Goal: Task Accomplishment & Management: Manage account settings

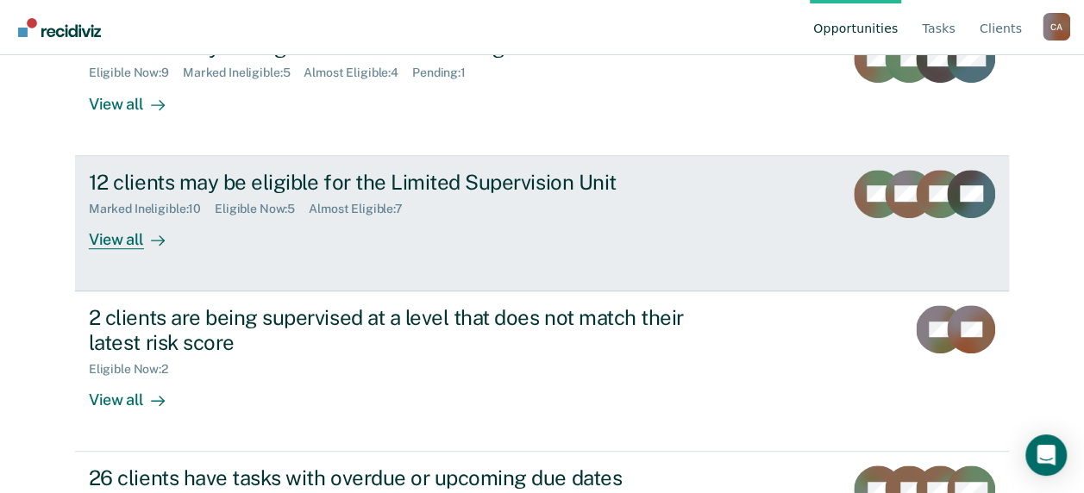
scroll to position [431, 0]
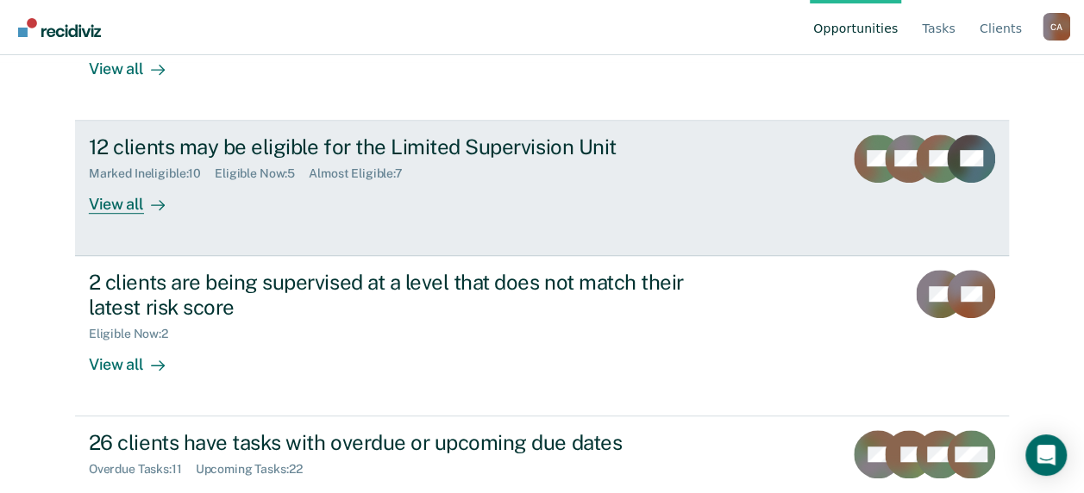
click at [418, 152] on div "12 clients may be eligible for the Limited Supervision Unit" at bounding box center [391, 147] width 605 height 25
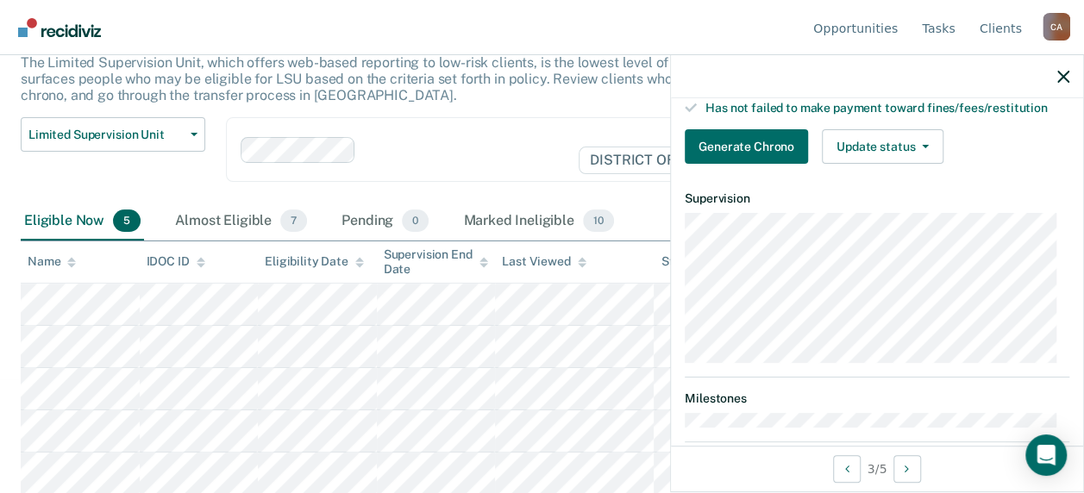
scroll to position [259, 0]
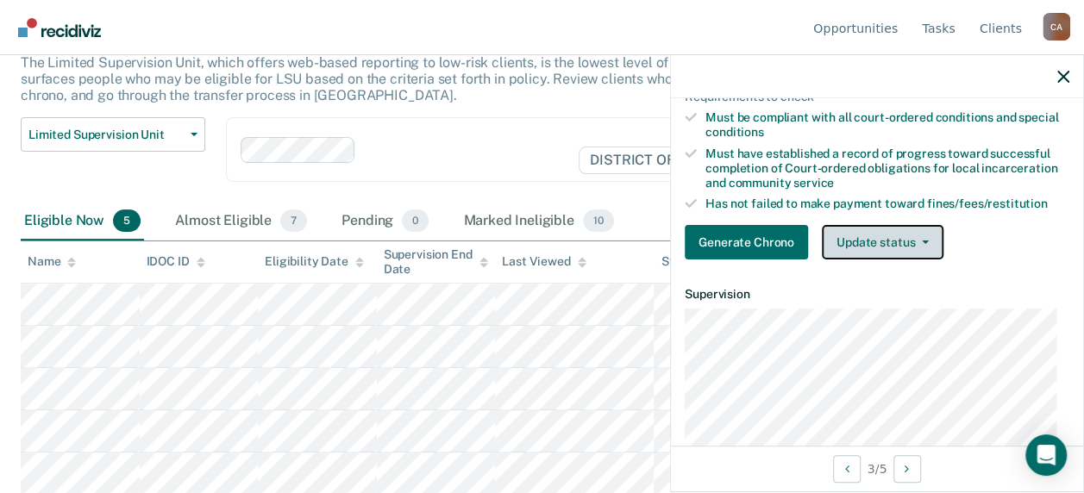
click at [926, 255] on button "Update status" at bounding box center [883, 242] width 122 height 34
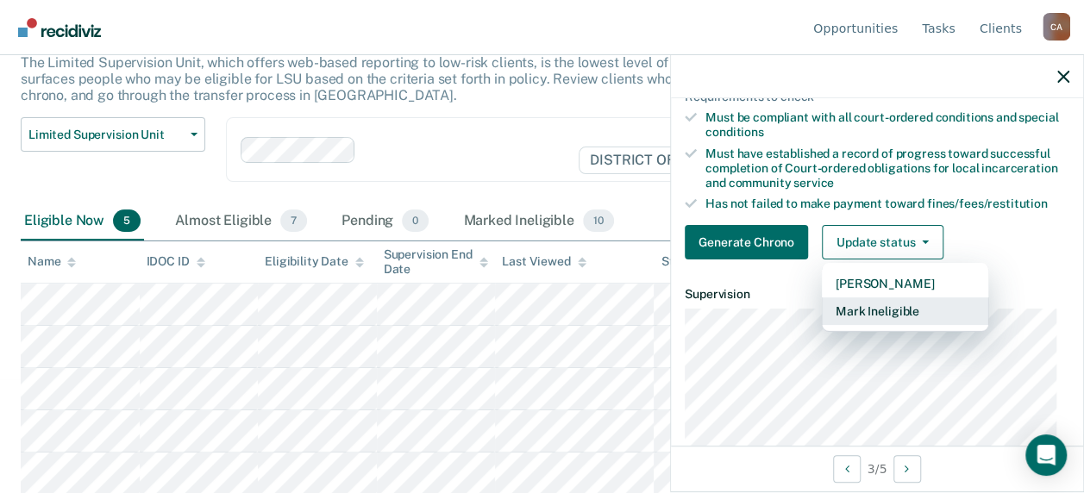
click at [904, 325] on button "Mark Ineligible" at bounding box center [905, 311] width 166 height 28
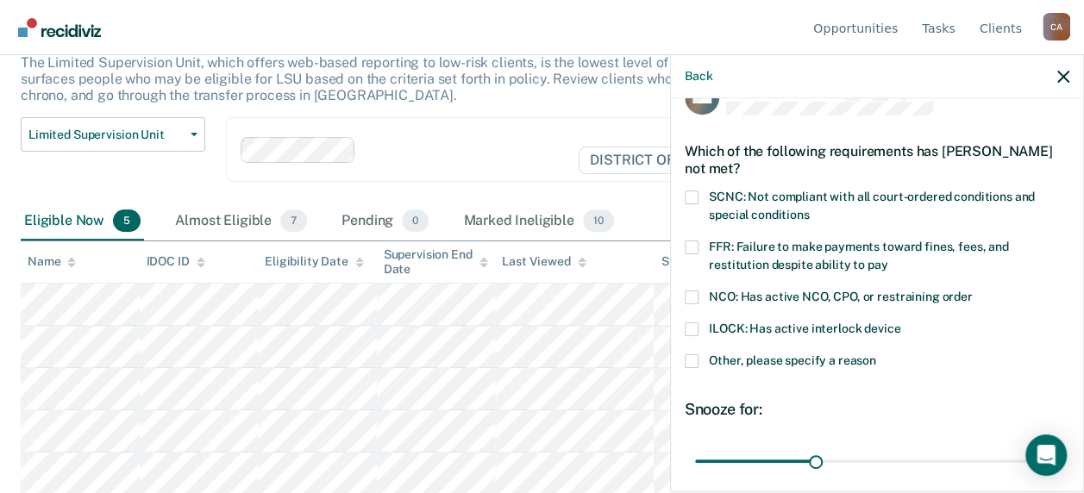
scroll to position [17, 0]
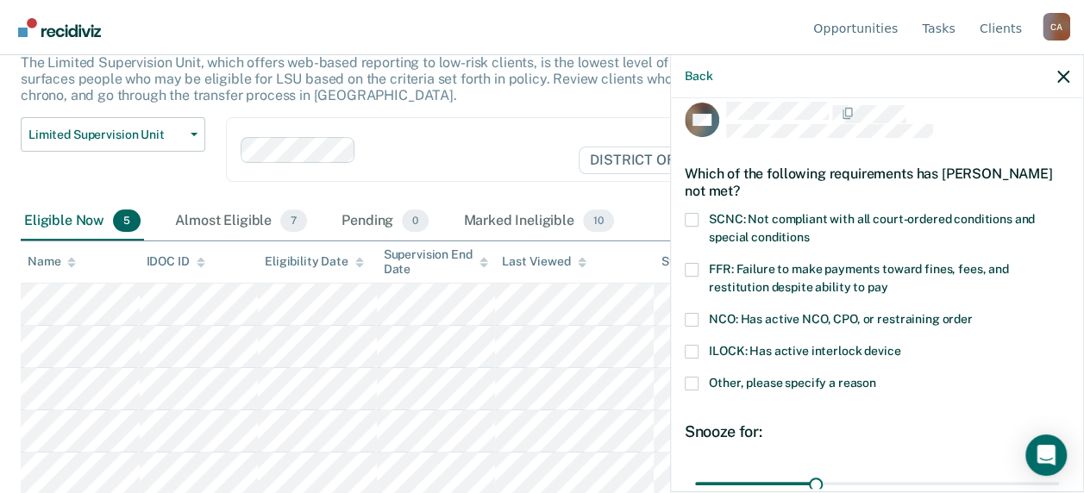
click at [695, 217] on span at bounding box center [692, 220] width 14 height 14
click at [809, 231] on input "SCNC: Not compliant with all court-ordered conditions and special conditions" at bounding box center [809, 231] width 0 height 0
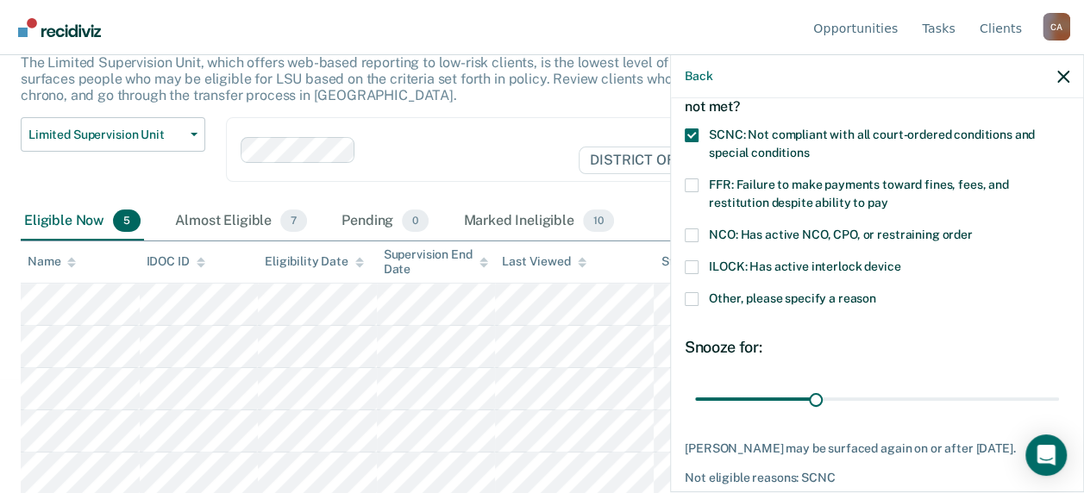
scroll to position [190, 0]
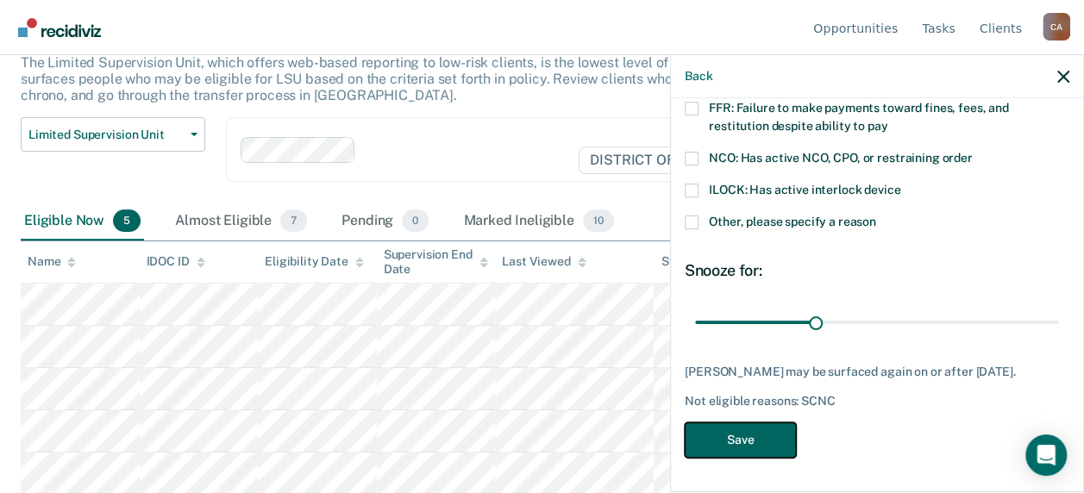
click at [768, 442] on button "Save" at bounding box center [740, 439] width 111 height 35
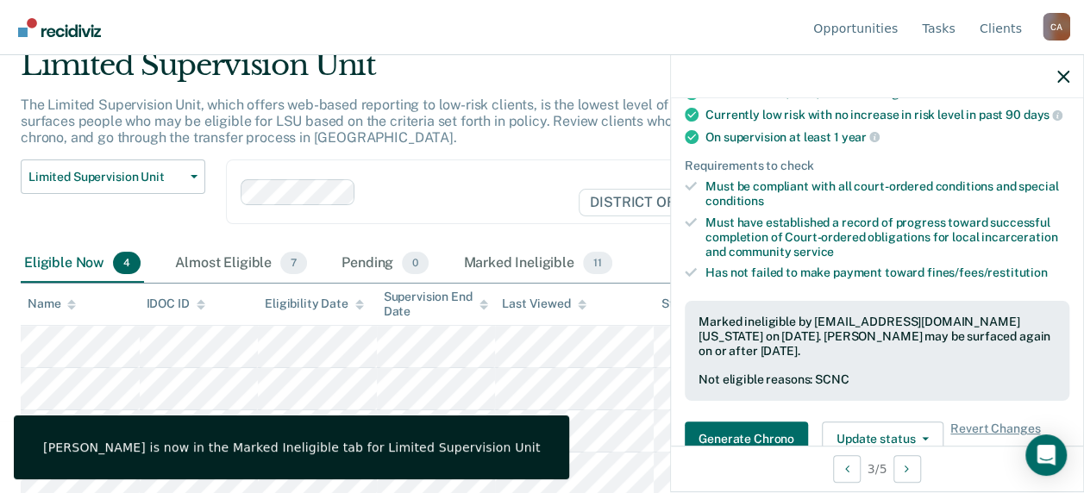
click at [1056, 74] on div at bounding box center [877, 76] width 412 height 43
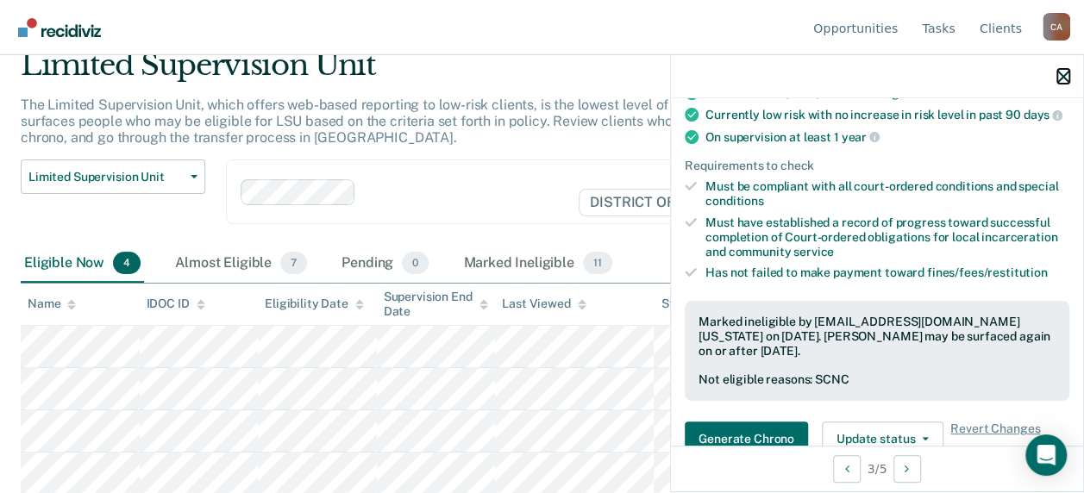
click at [1059, 74] on icon "button" at bounding box center [1063, 77] width 12 height 12
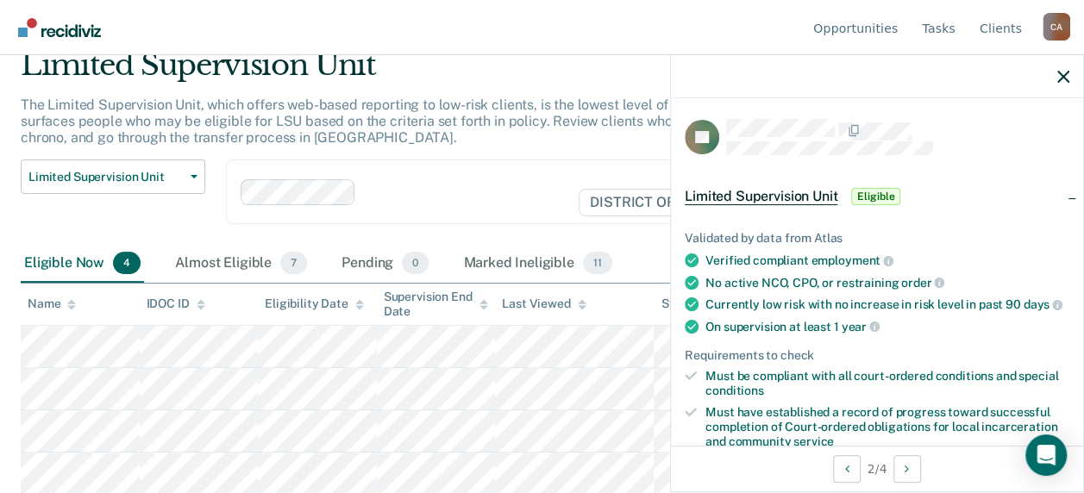
scroll to position [345, 0]
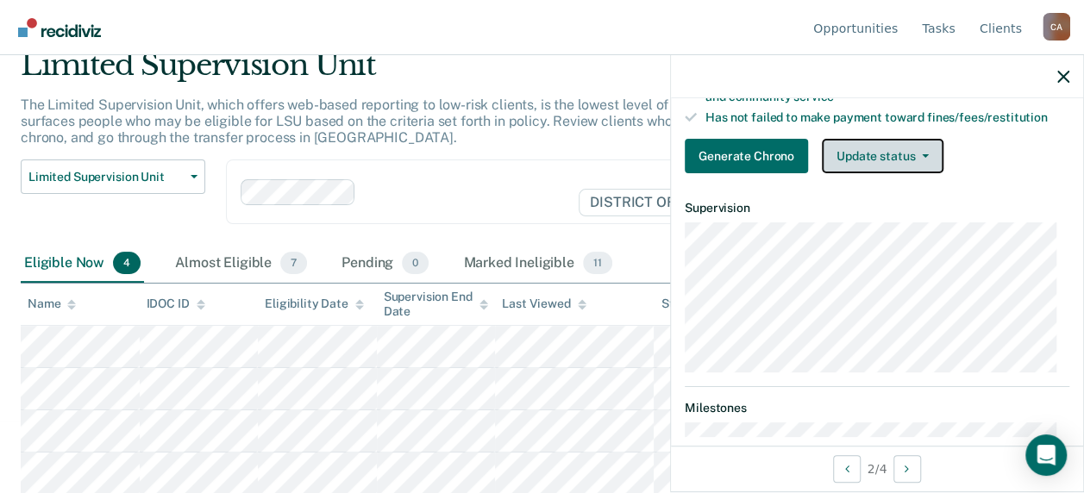
click at [928, 164] on button "Update status" at bounding box center [883, 156] width 122 height 34
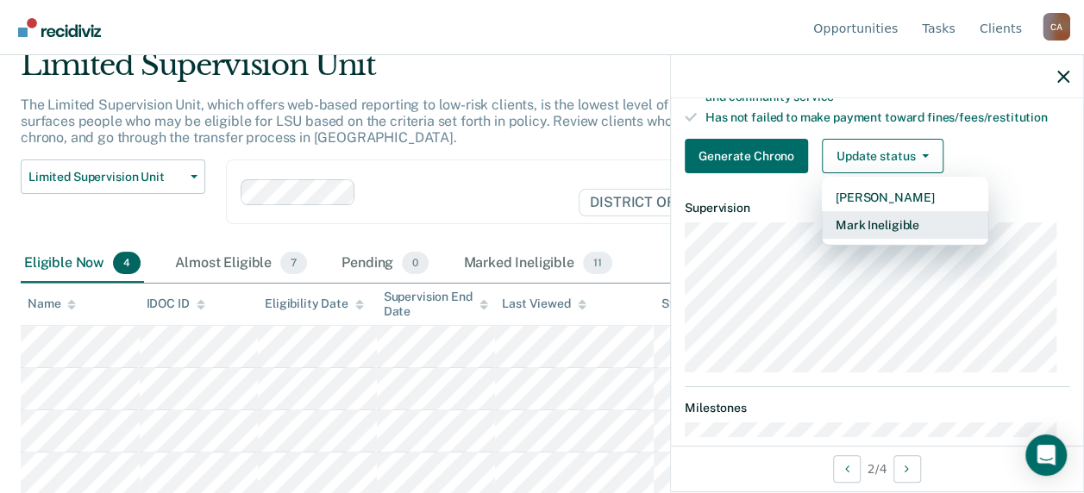
click at [896, 230] on button "Mark Ineligible" at bounding box center [905, 225] width 166 height 28
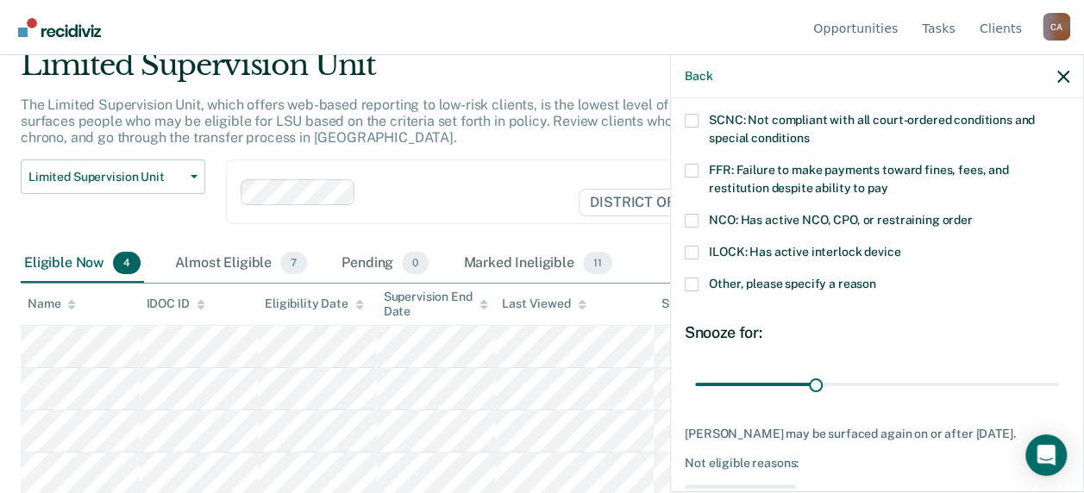
scroll to position [0, 0]
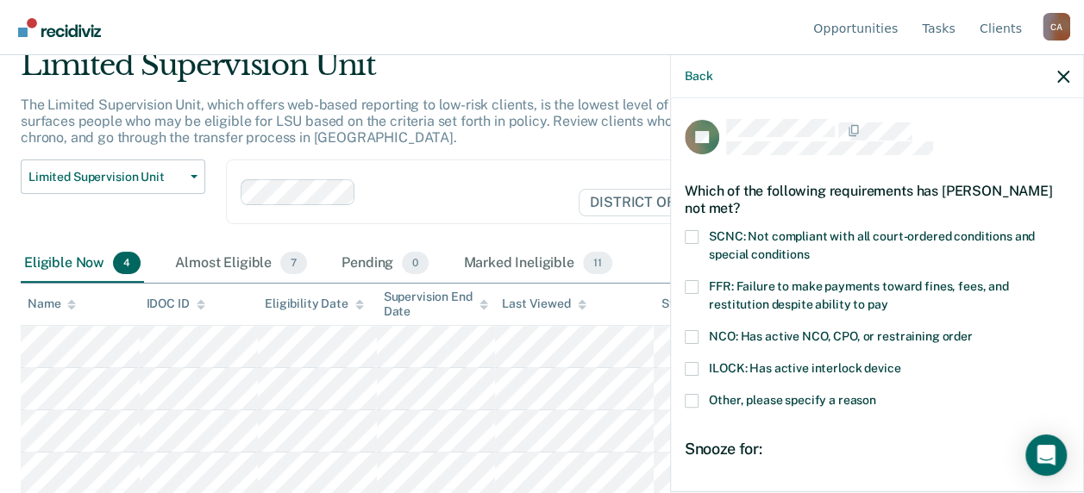
click at [685, 284] on span at bounding box center [692, 287] width 14 height 14
click at [887, 298] on input "FFR: Failure to make payments toward fines, fees, and restitution despite abili…" at bounding box center [887, 298] width 0 height 0
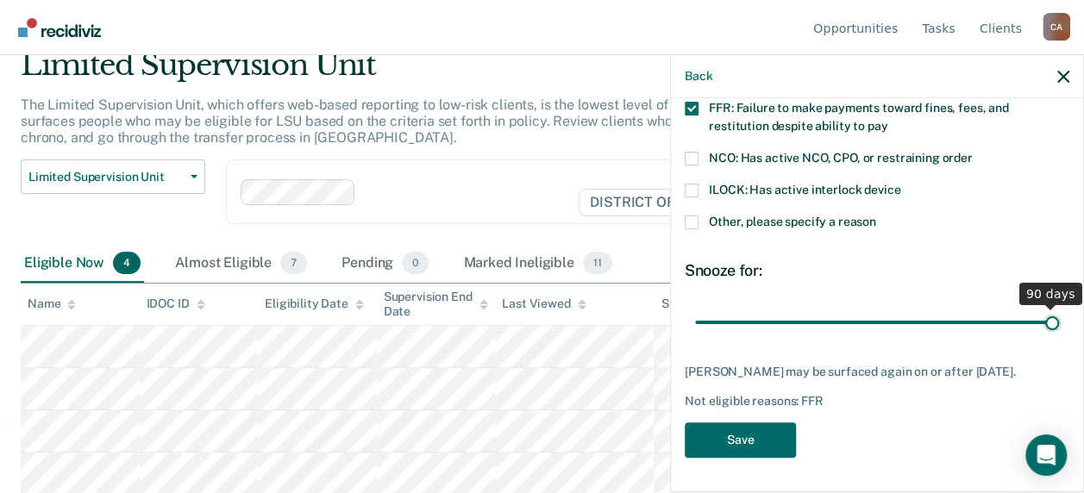
scroll to position [175, 0]
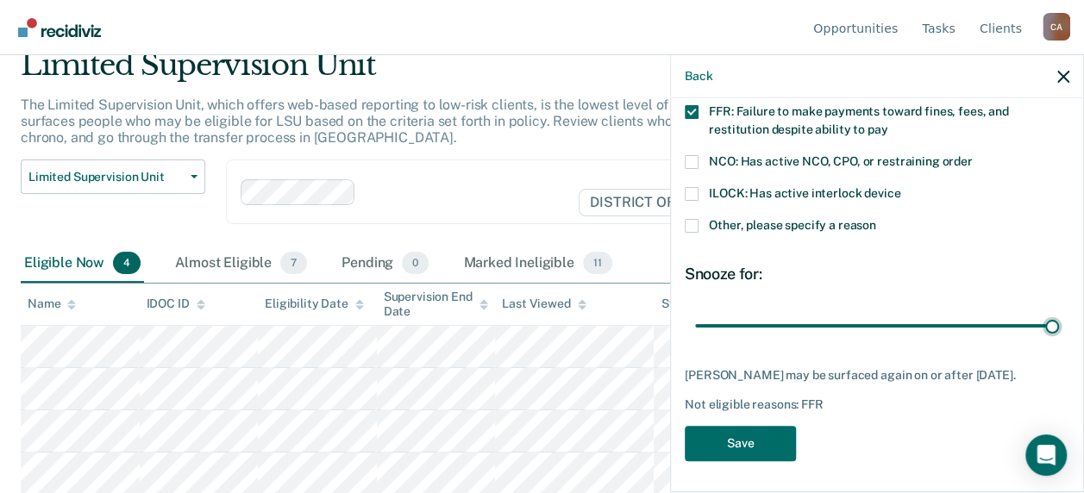
drag, startPoint x: 812, startPoint y: 309, endPoint x: 1096, endPoint y: 310, distance: 283.7
type input "90"
click at [1059, 310] on input "range" at bounding box center [877, 325] width 364 height 30
click at [748, 435] on button "Save" at bounding box center [740, 443] width 111 height 35
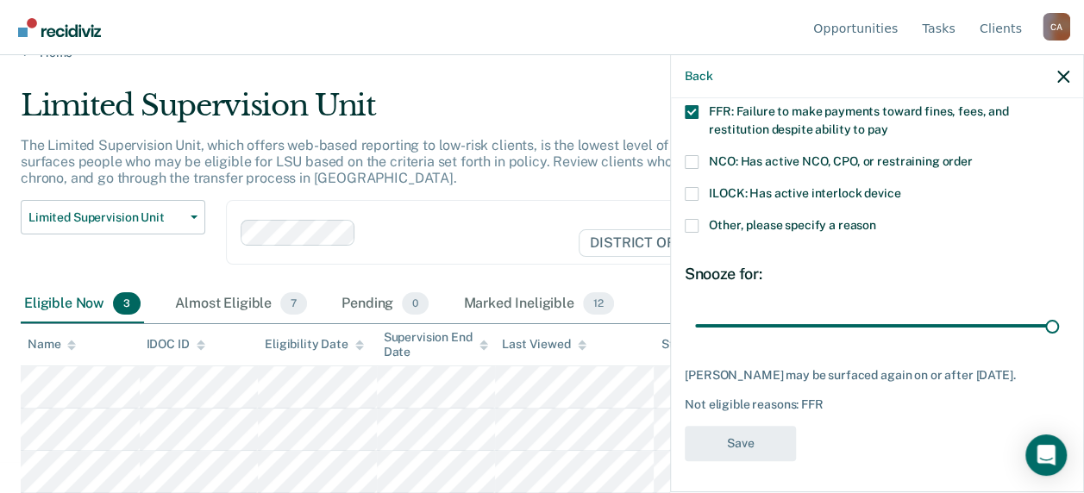
scroll to position [29, 0]
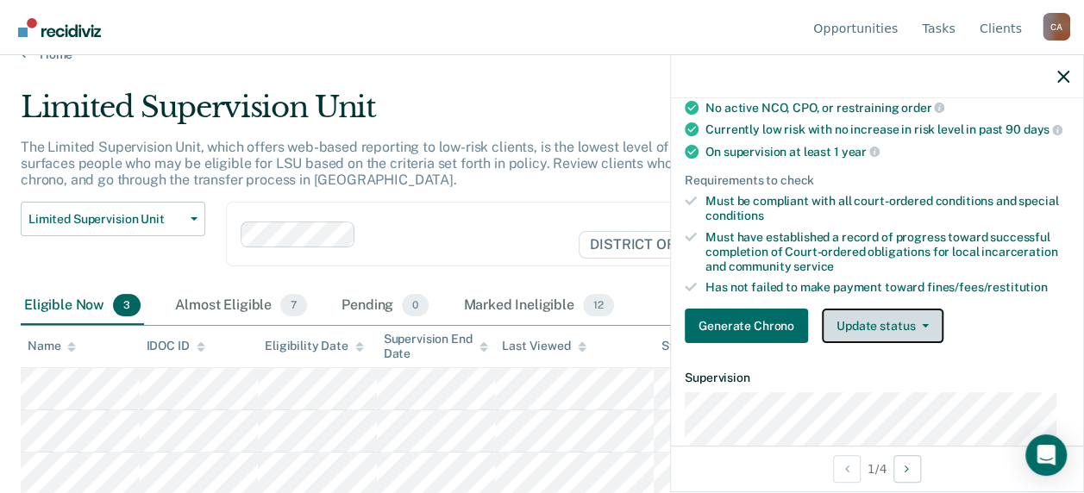
click at [926, 335] on button "Update status" at bounding box center [883, 326] width 122 height 34
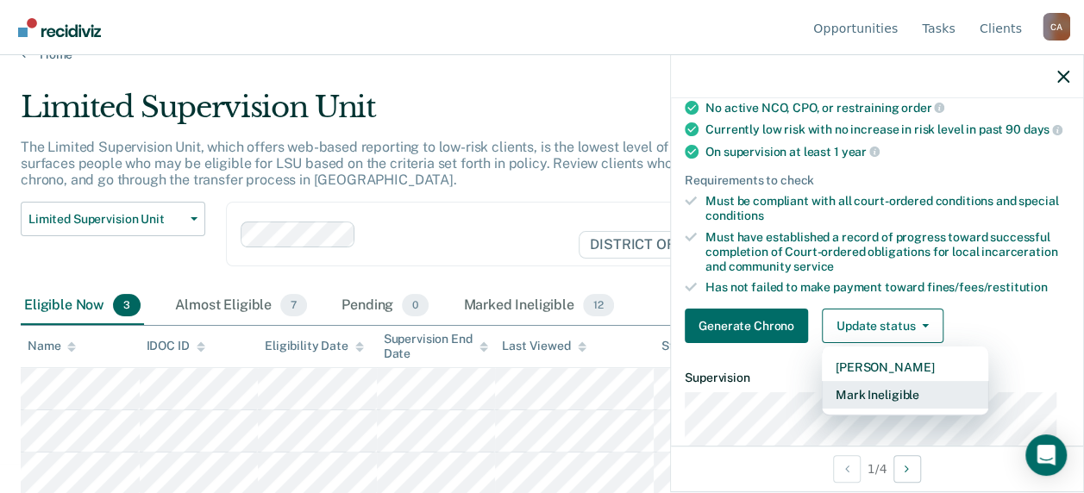
click at [904, 408] on button "Mark Ineligible" at bounding box center [905, 395] width 166 height 28
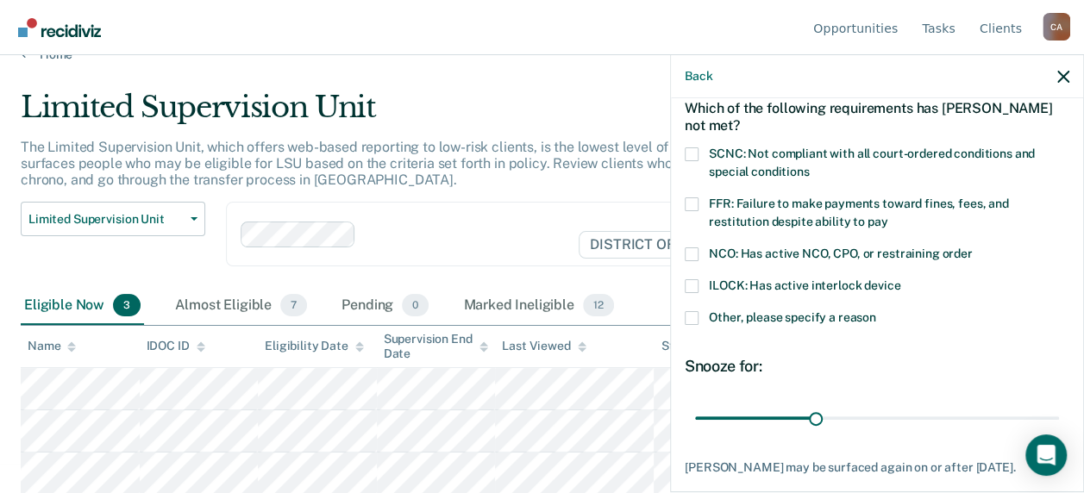
scroll to position [3, 0]
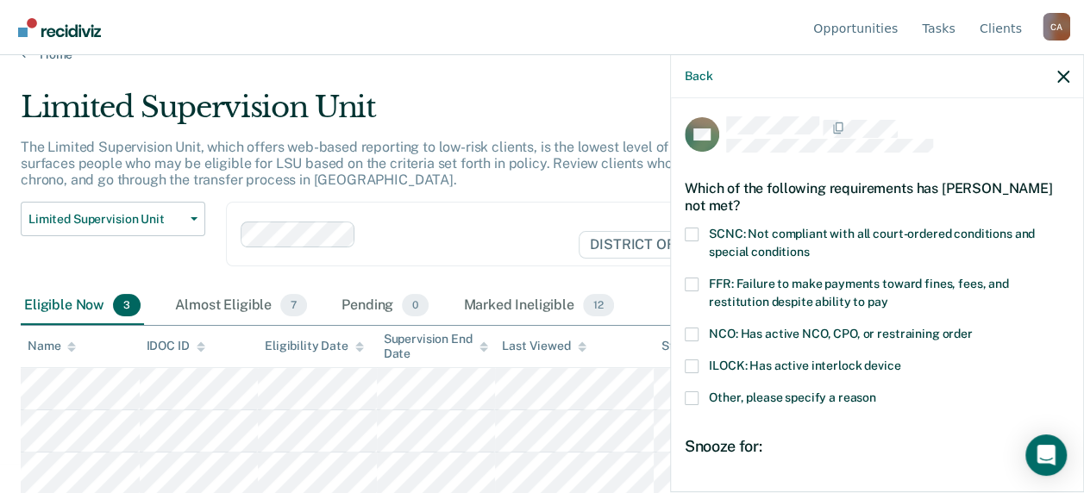
click at [698, 282] on label "FFR: Failure to make payments toward fines, fees, and restitution despite abili…" at bounding box center [877, 296] width 385 height 36
click at [887, 296] on input "FFR: Failure to make payments toward fines, fees, and restitution despite abili…" at bounding box center [887, 296] width 0 height 0
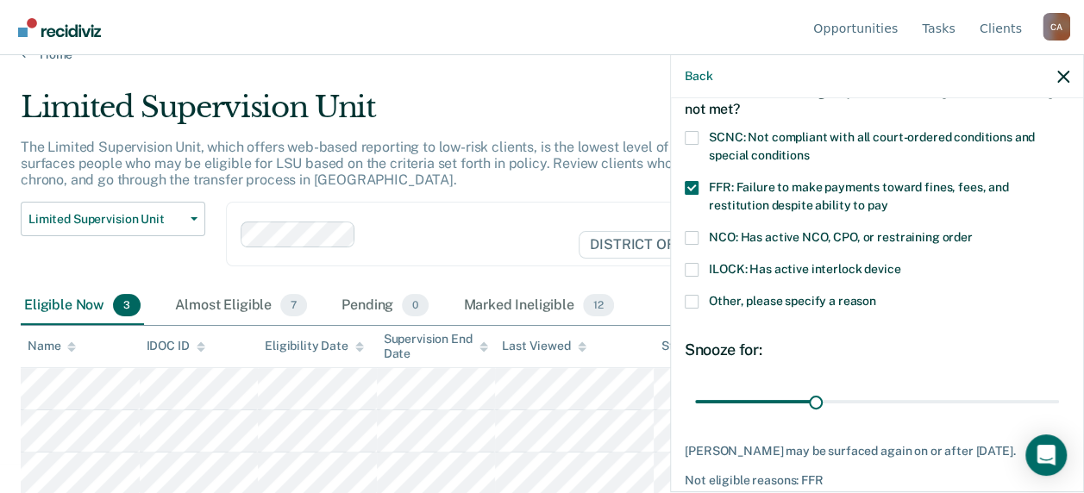
scroll to position [175, 0]
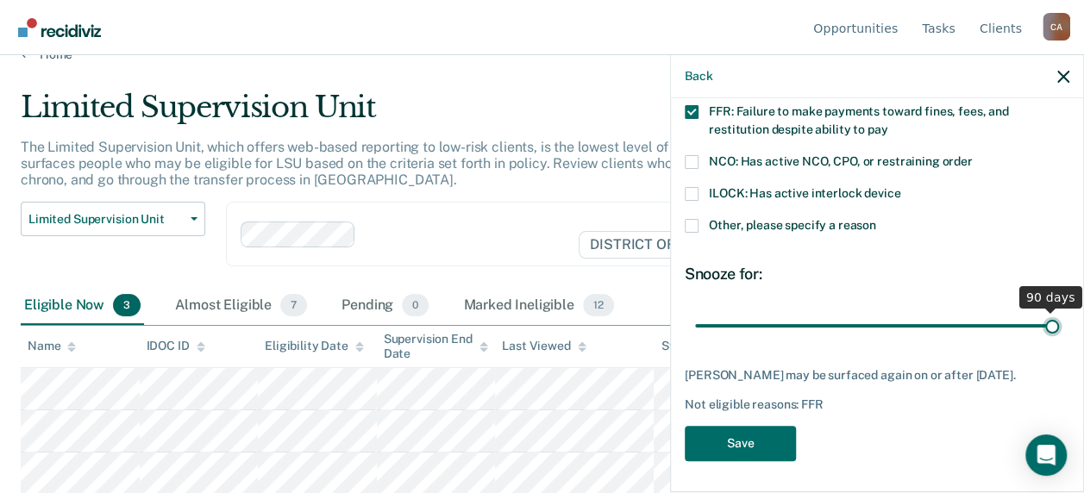
drag, startPoint x: 814, startPoint y: 322, endPoint x: 1037, endPoint y: 337, distance: 223.8
type input "90"
click at [1059, 331] on input "range" at bounding box center [877, 325] width 364 height 30
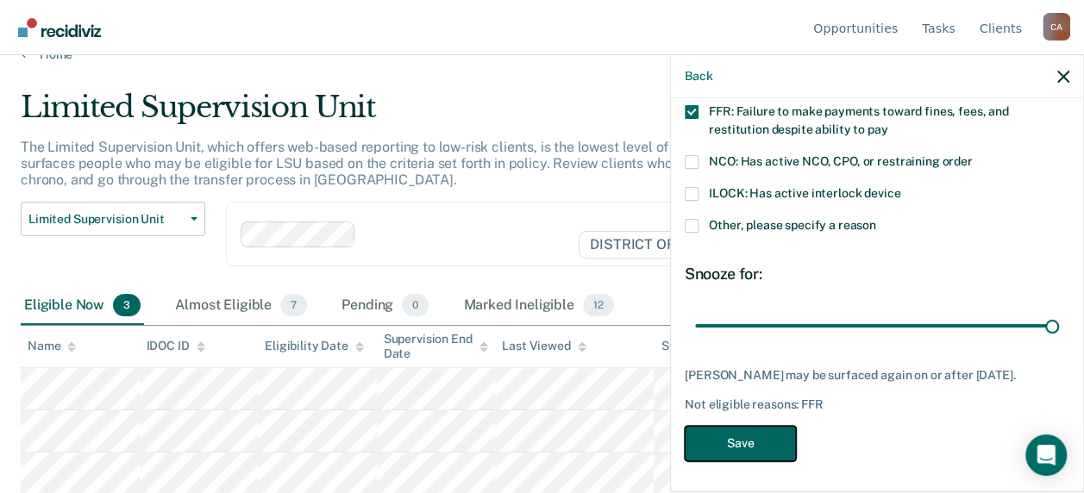
click at [748, 436] on button "Save" at bounding box center [740, 443] width 111 height 35
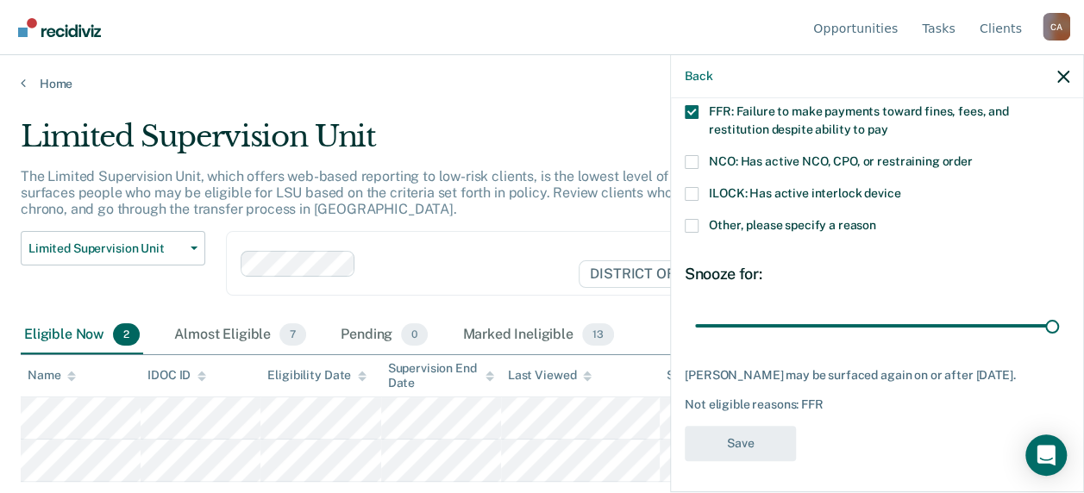
scroll to position [0, 0]
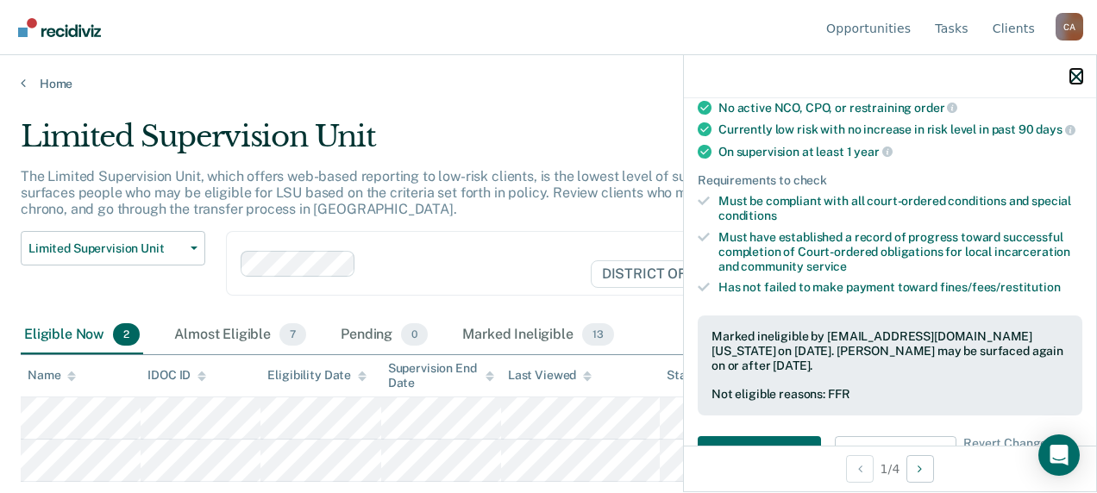
click at [1071, 78] on icon "button" at bounding box center [1076, 77] width 12 height 12
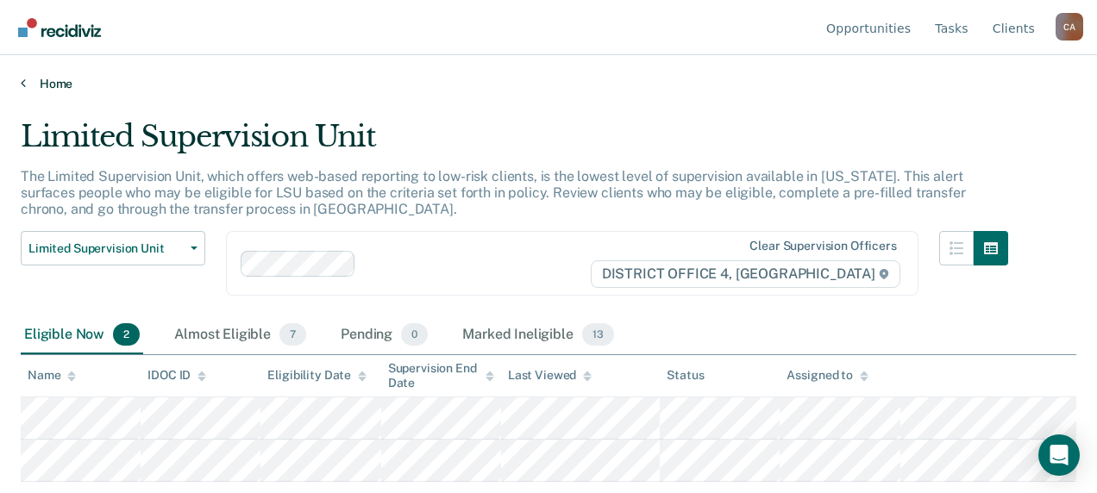
click at [31, 82] on link "Home" at bounding box center [548, 84] width 1055 height 16
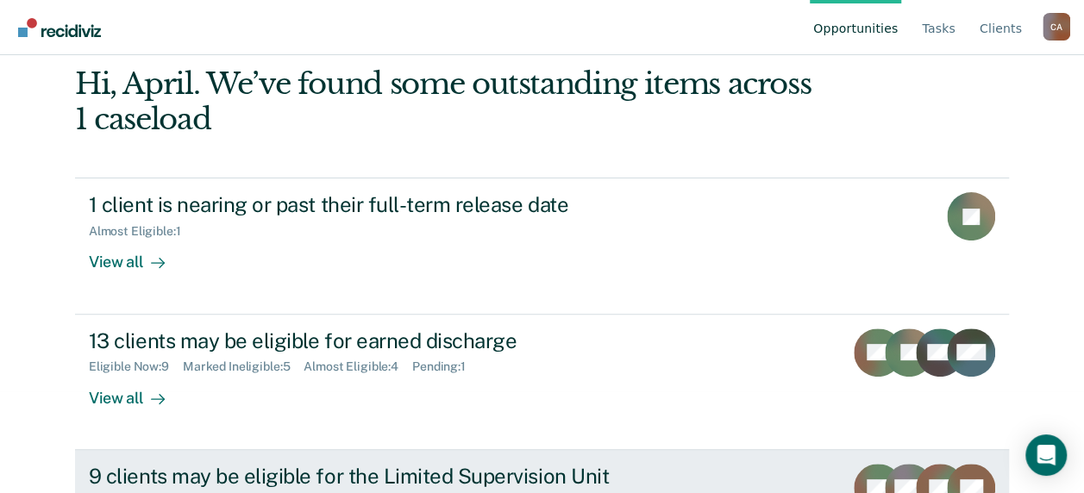
scroll to position [259, 0]
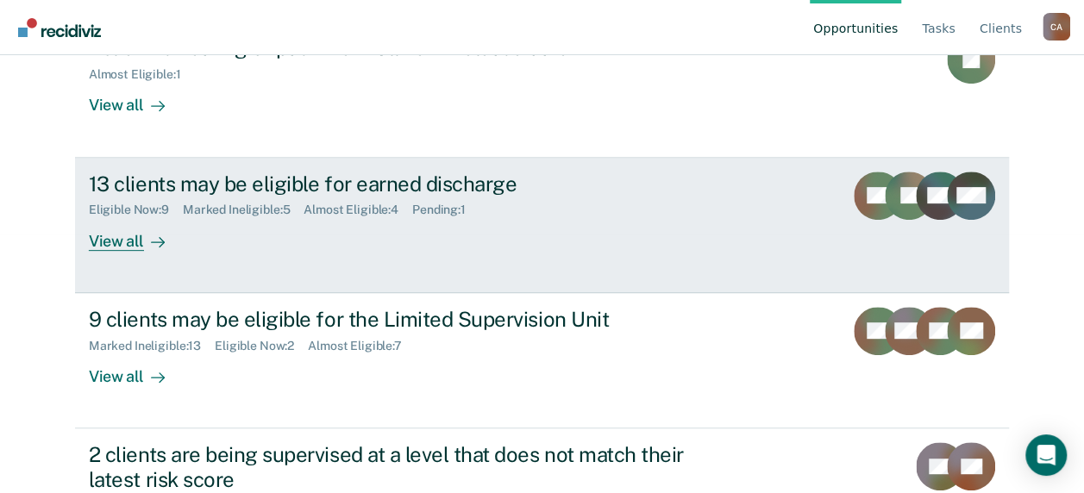
click at [358, 193] on div "13 clients may be eligible for earned discharge" at bounding box center [391, 184] width 605 height 25
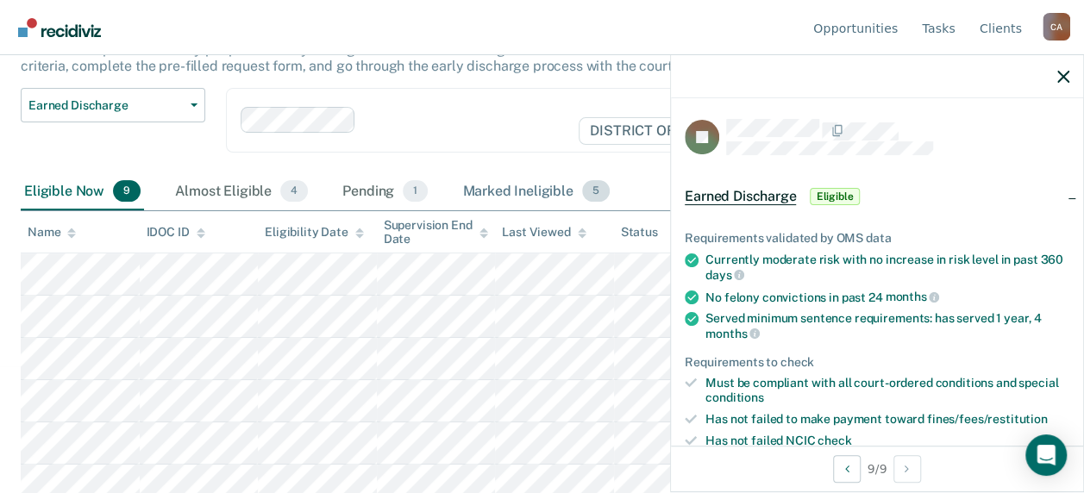
scroll to position [266, 0]
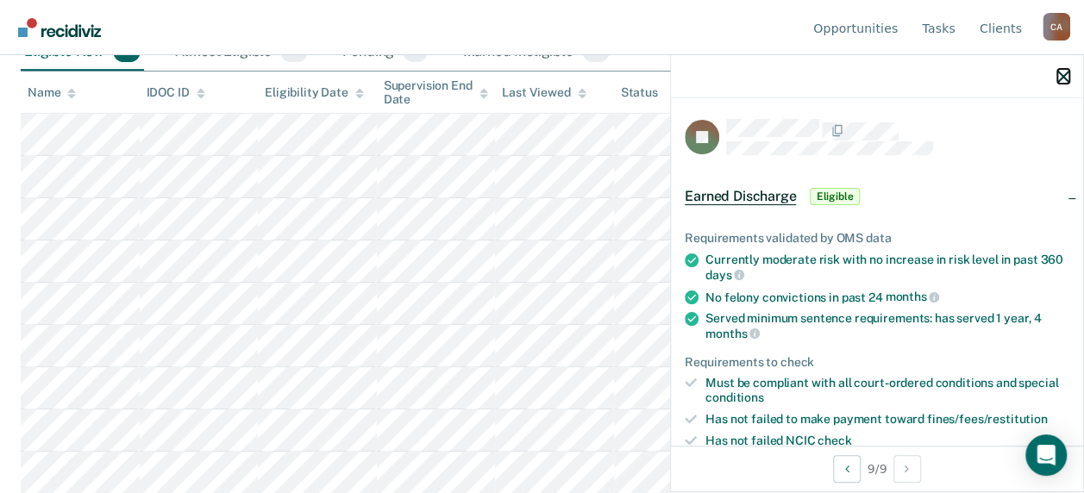
click at [1058, 78] on icon "button" at bounding box center [1063, 77] width 12 height 12
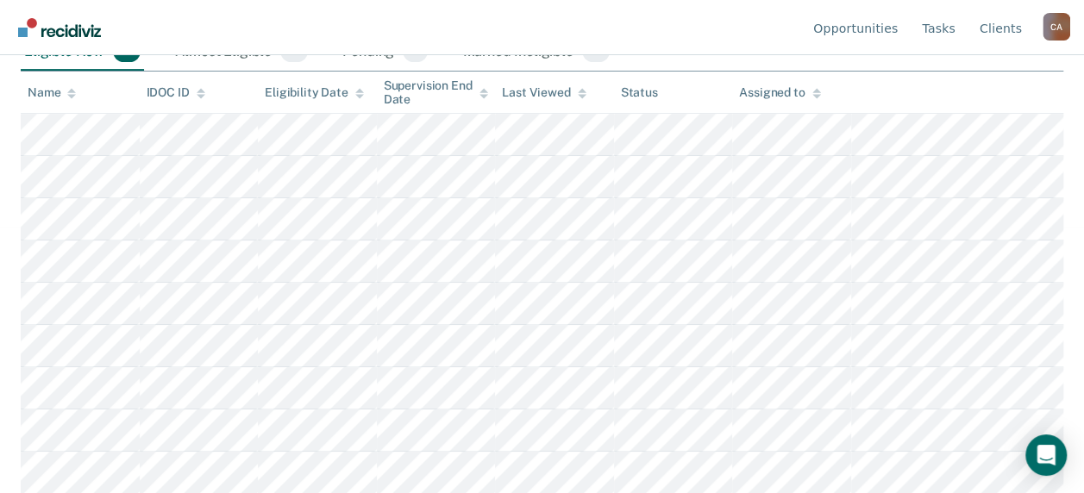
scroll to position [0, 0]
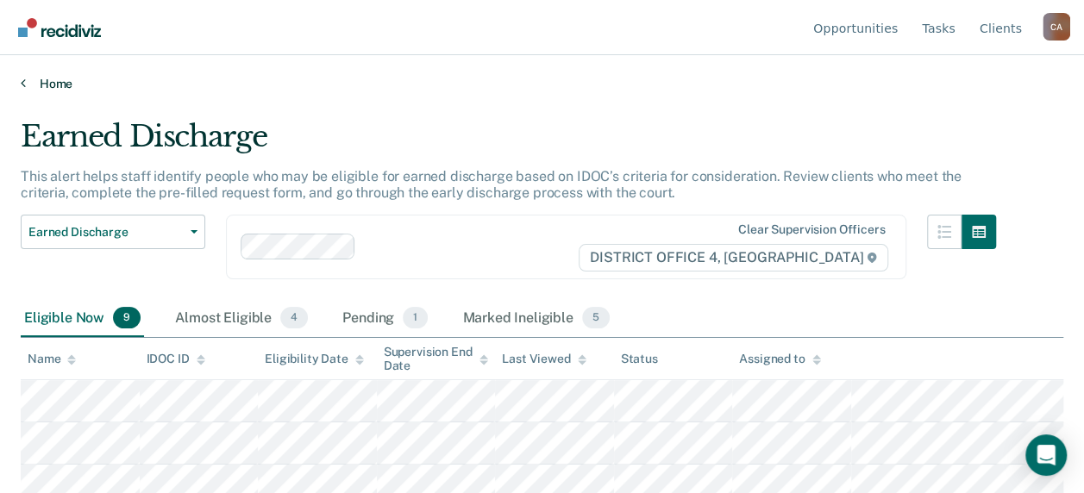
click at [43, 82] on link "Home" at bounding box center [542, 84] width 1042 height 16
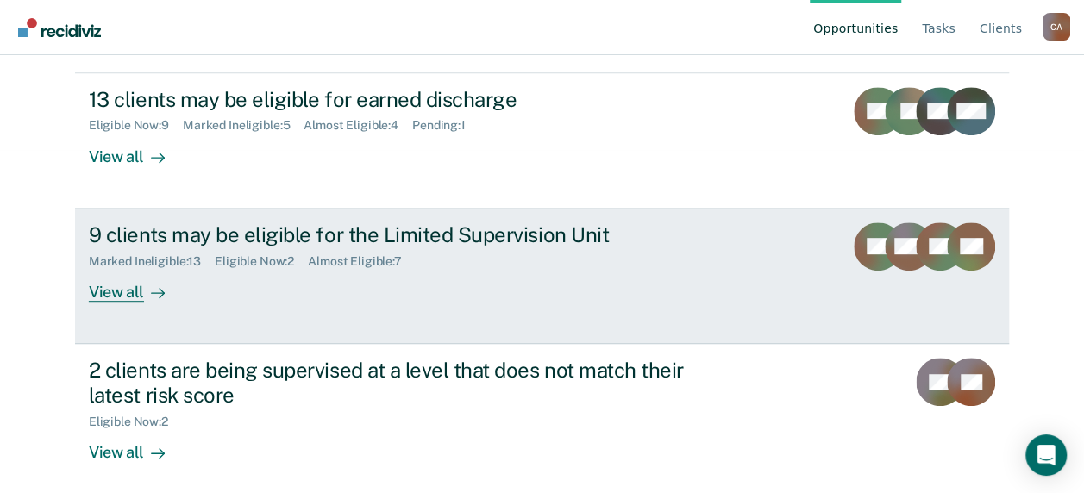
scroll to position [487, 0]
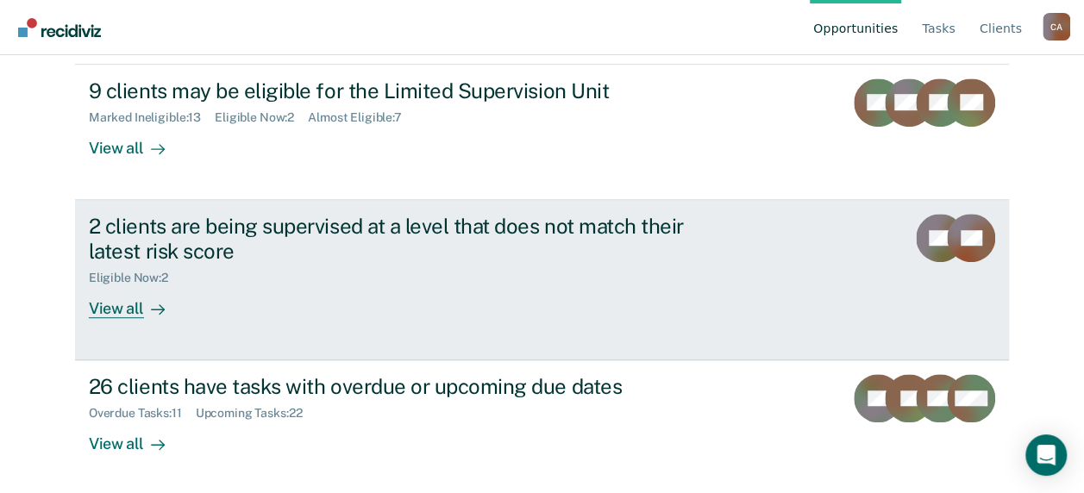
click at [246, 228] on div "2 clients are being supervised at a level that does not match their latest risk…" at bounding box center [391, 239] width 605 height 50
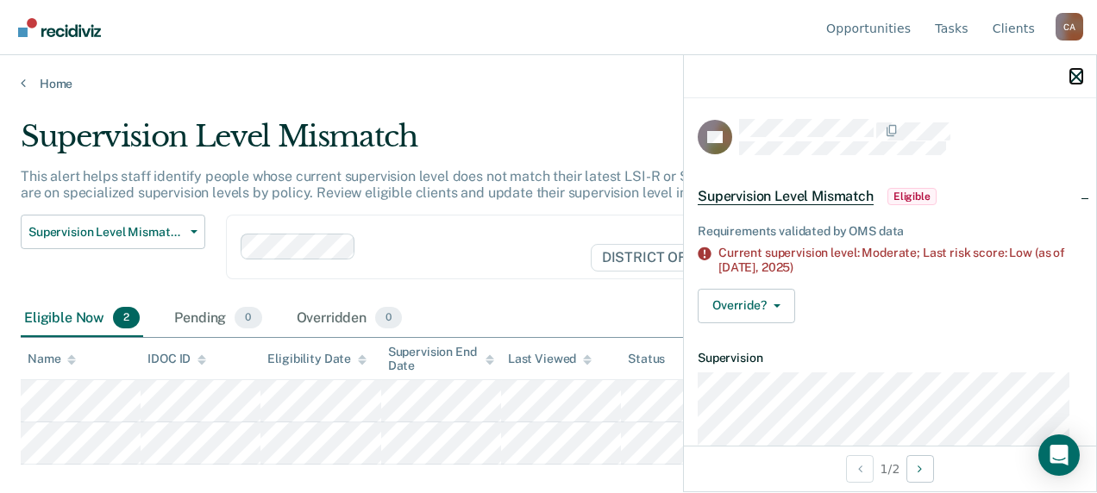
click at [1075, 72] on icon "button" at bounding box center [1076, 77] width 12 height 12
click at [1077, 72] on icon "button" at bounding box center [1076, 77] width 12 height 12
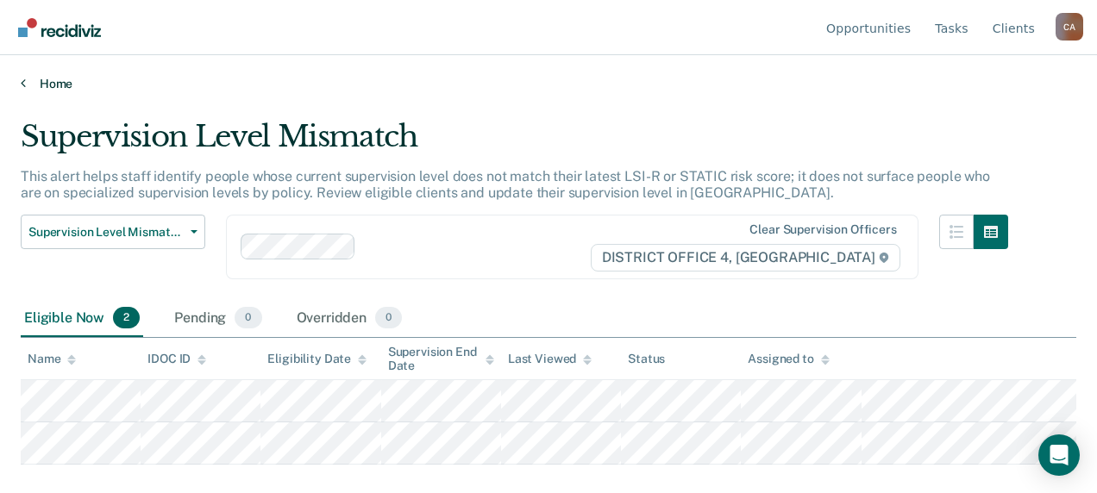
click at [31, 83] on link "Home" at bounding box center [548, 84] width 1055 height 16
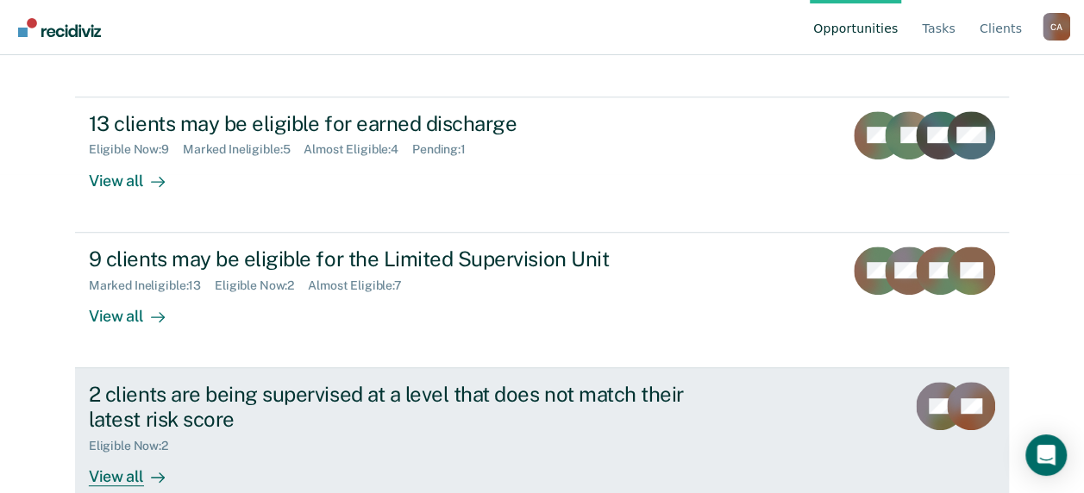
scroll to position [487, 0]
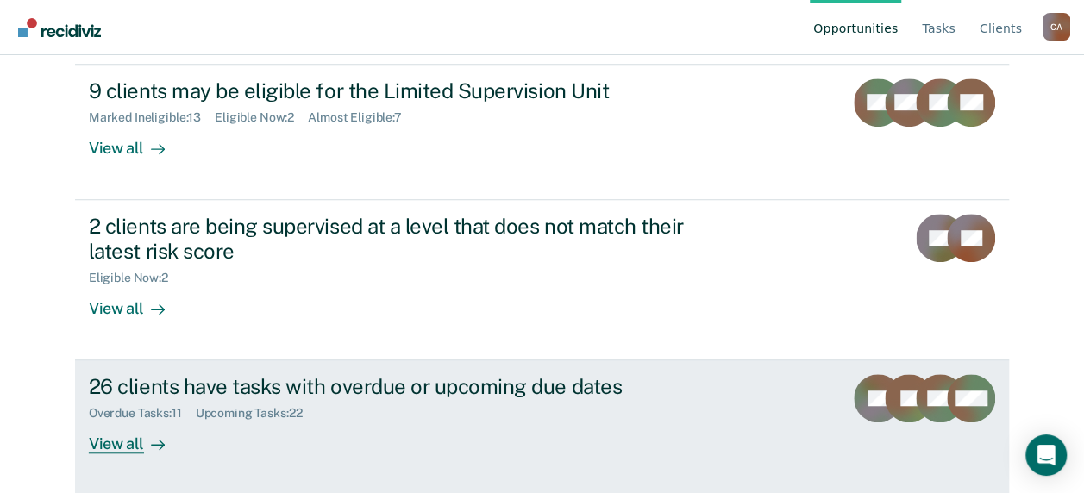
click at [431, 386] on div "26 clients have tasks with overdue or upcoming due dates" at bounding box center [391, 386] width 605 height 25
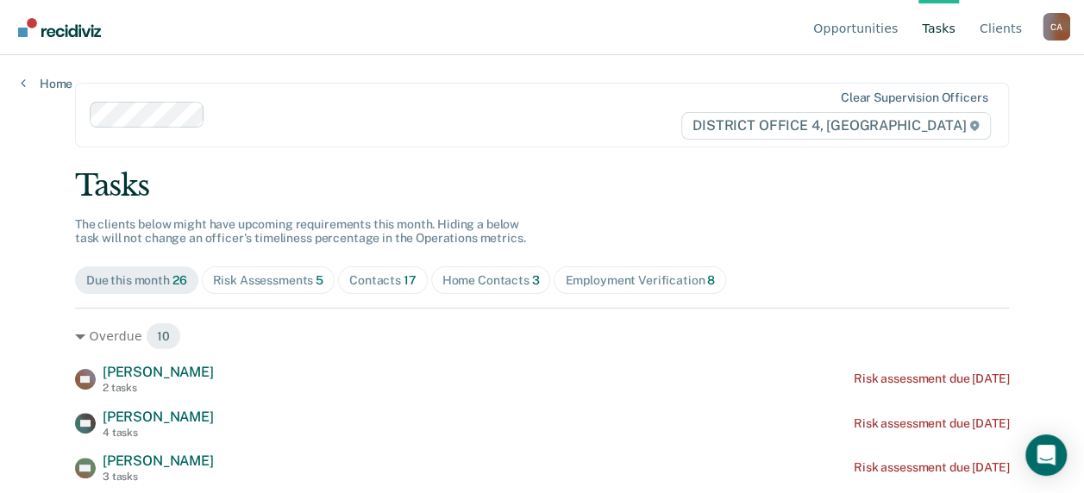
click at [476, 279] on div "Home Contacts 3" at bounding box center [490, 280] width 97 height 15
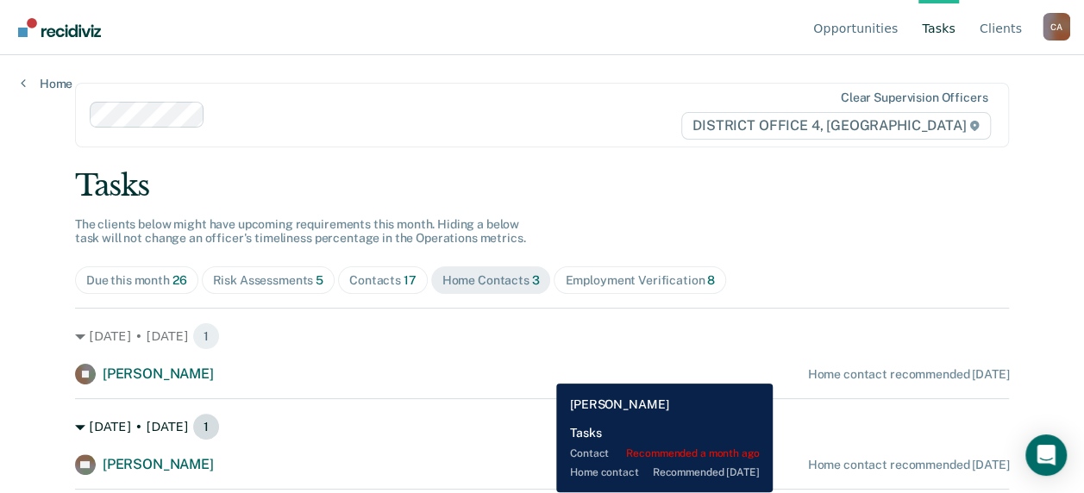
scroll to position [72, 0]
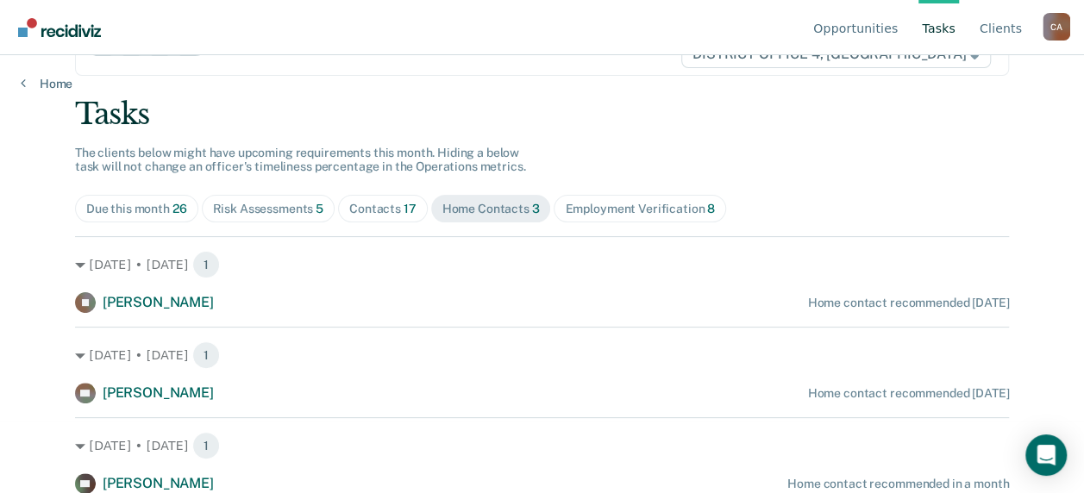
click at [389, 205] on div "Contacts 17" at bounding box center [382, 209] width 67 height 15
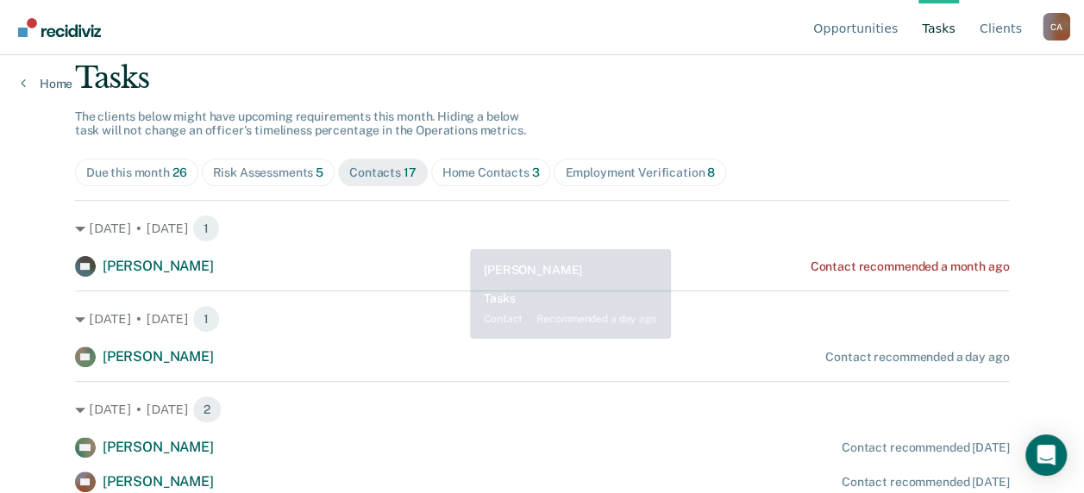
scroll to position [0, 0]
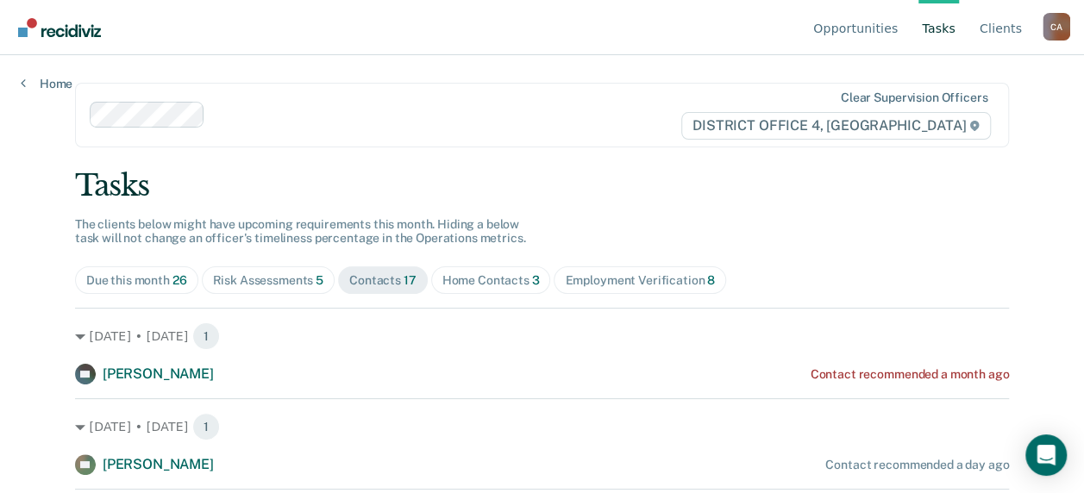
click at [275, 281] on div "Risk Assessments 5" at bounding box center [268, 280] width 111 height 15
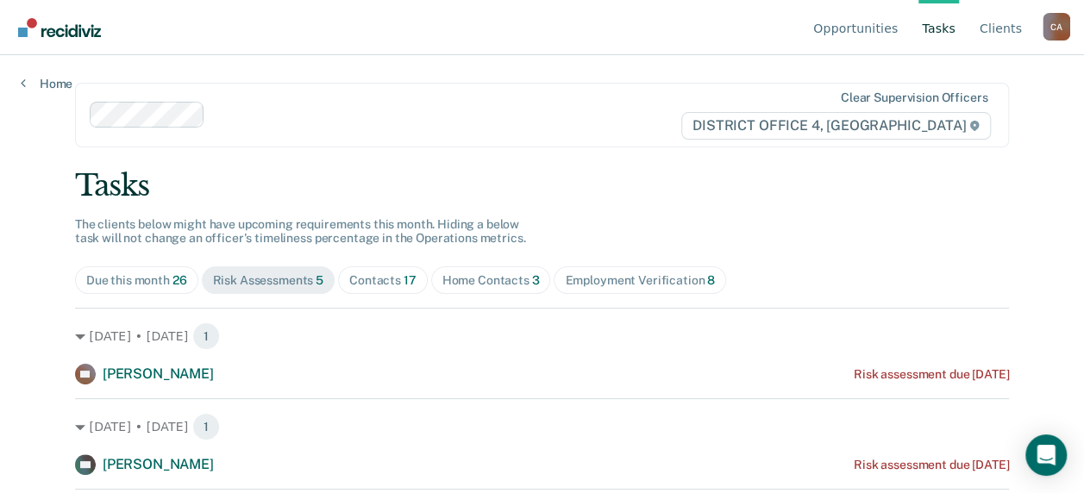
click at [623, 274] on div "Employment Verification 8" at bounding box center [640, 280] width 150 height 15
